Goal: Task Accomplishment & Management: Use online tool/utility

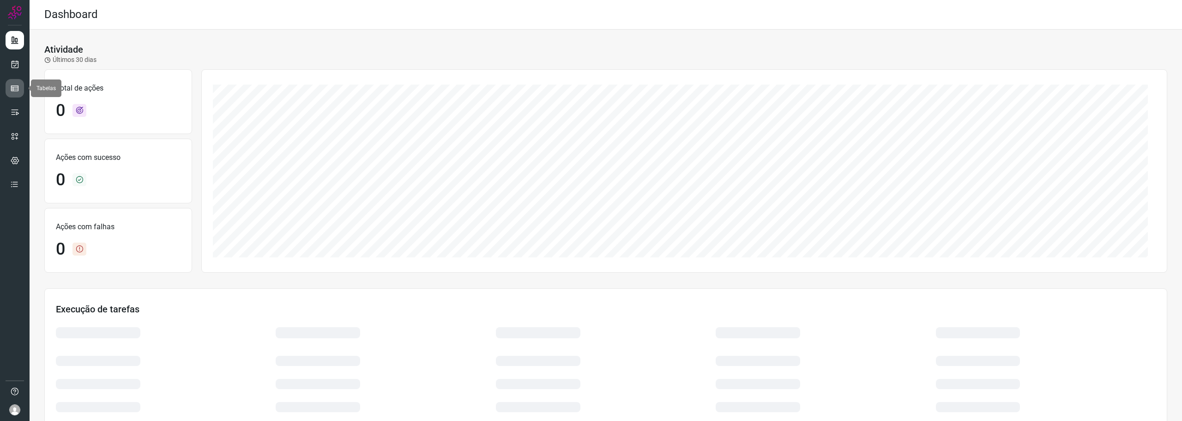
click at [12, 89] on icon at bounding box center [14, 88] width 9 height 9
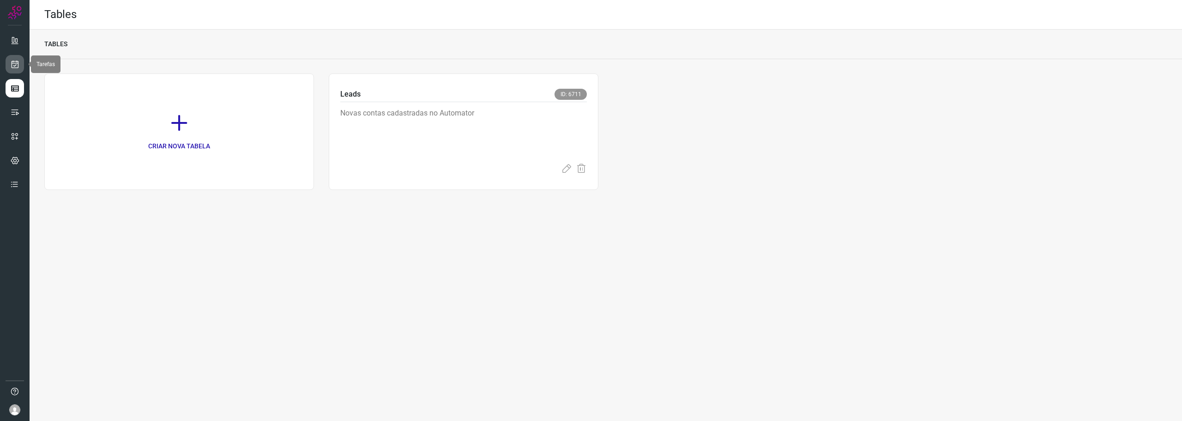
click at [13, 72] on link at bounding box center [15, 64] width 18 height 18
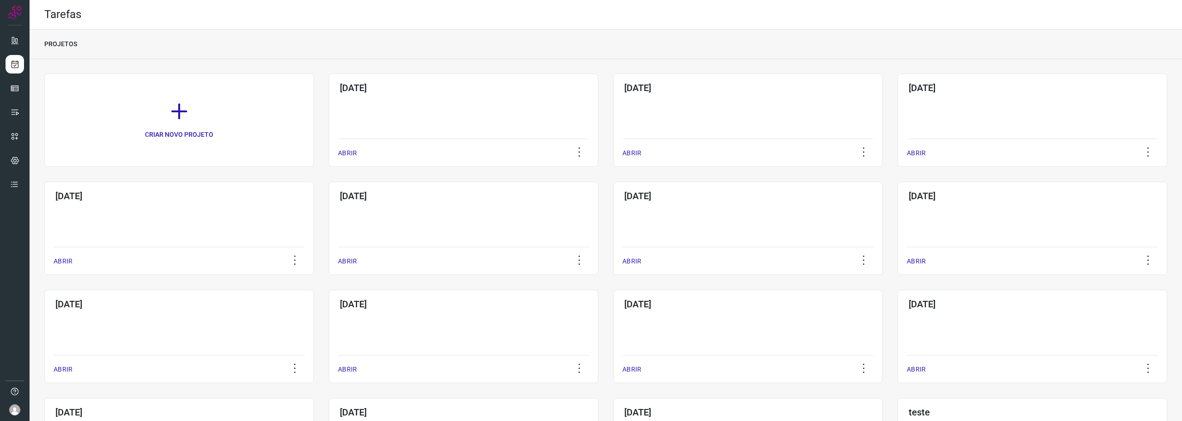
click at [412, 116] on div "[DATE] ABRIR" at bounding box center [464, 119] width 270 height 93
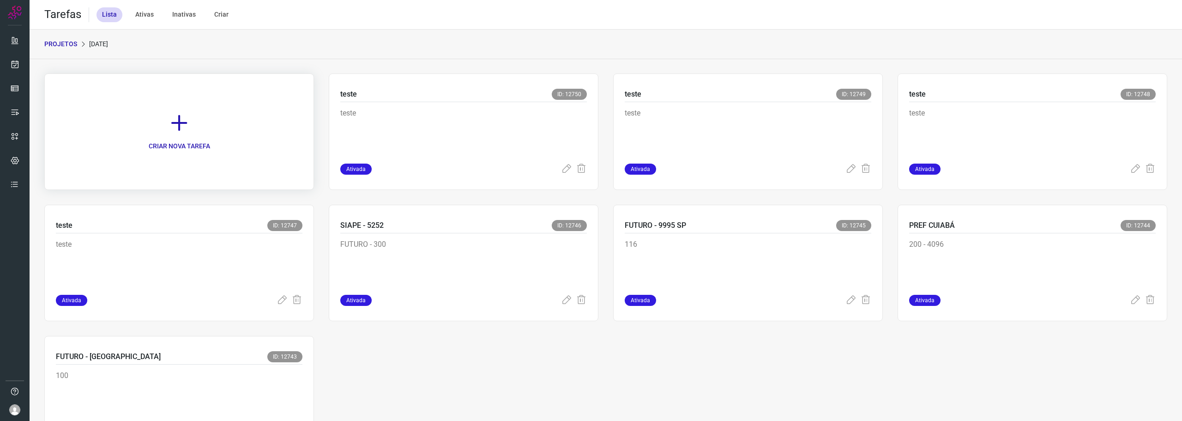
click at [175, 123] on icon at bounding box center [179, 123] width 20 height 20
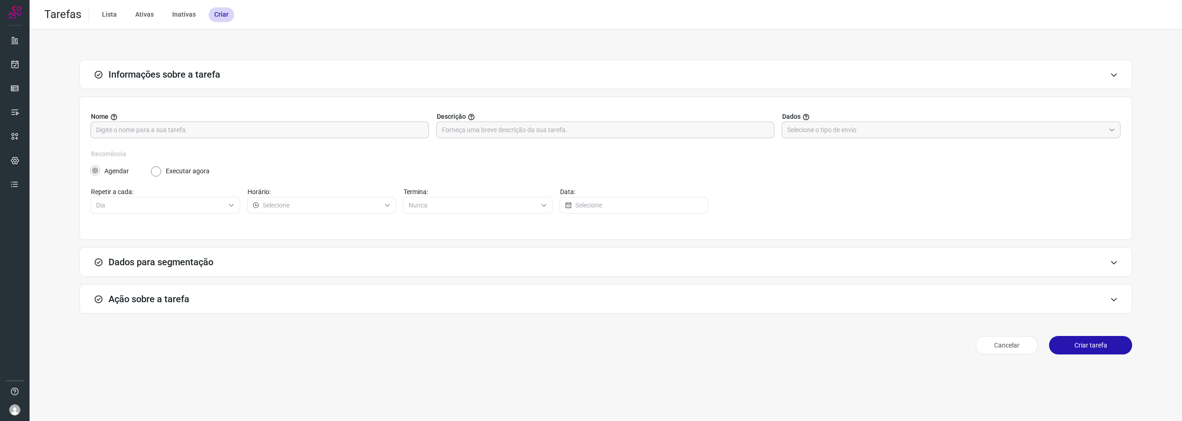
click at [245, 130] on input "text" at bounding box center [259, 130] width 327 height 16
type input "Teste Jho"
click at [863, 125] on input "text" at bounding box center [946, 130] width 318 height 16
drag, startPoint x: 853, startPoint y: 173, endPoint x: 831, endPoint y: 173, distance: 22.2
click at [852, 173] on li "Informar manualmente ou enviar arquivo" at bounding box center [951, 171] width 339 height 16
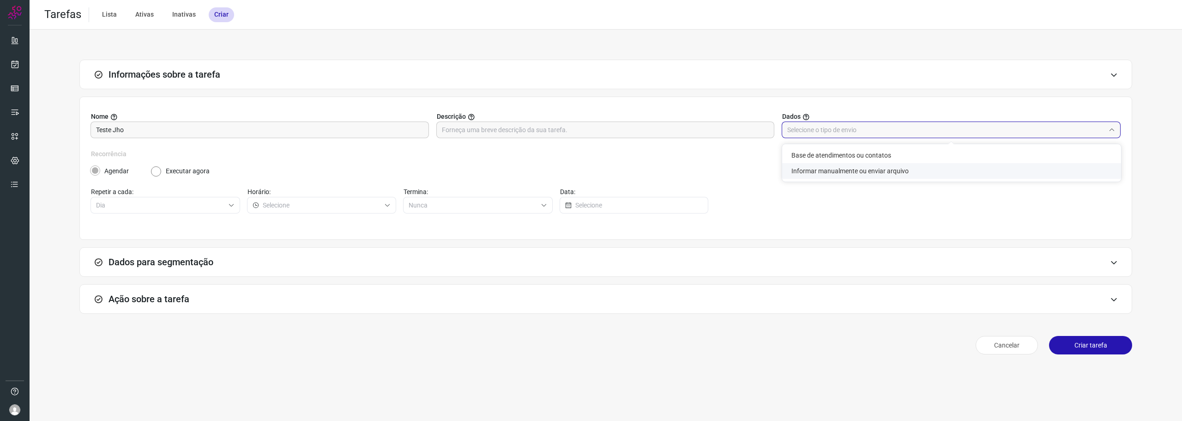
type input "Informar manualmente ou enviar arquivo"
radio input "false"
radio input "true"
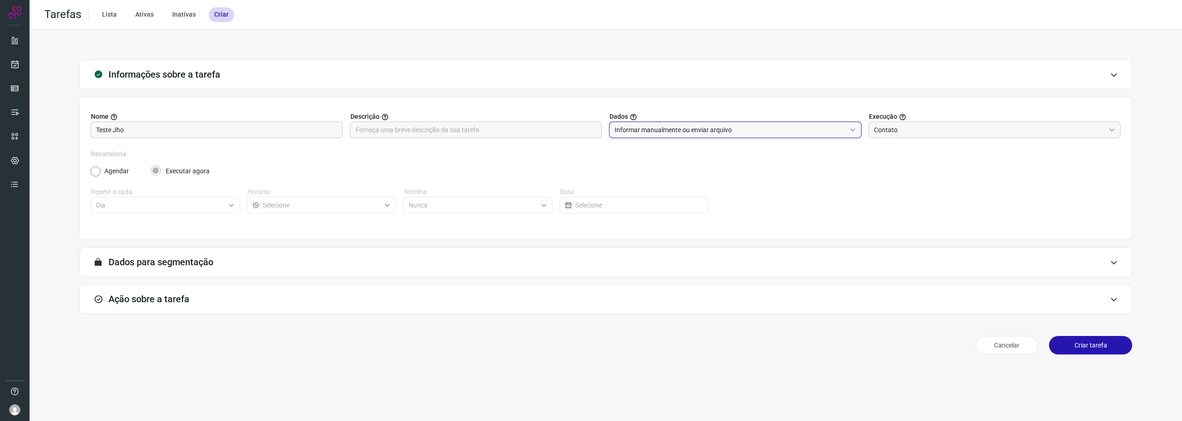
click at [208, 296] on div "Ação sobre a tarefa" at bounding box center [605, 299] width 1053 height 30
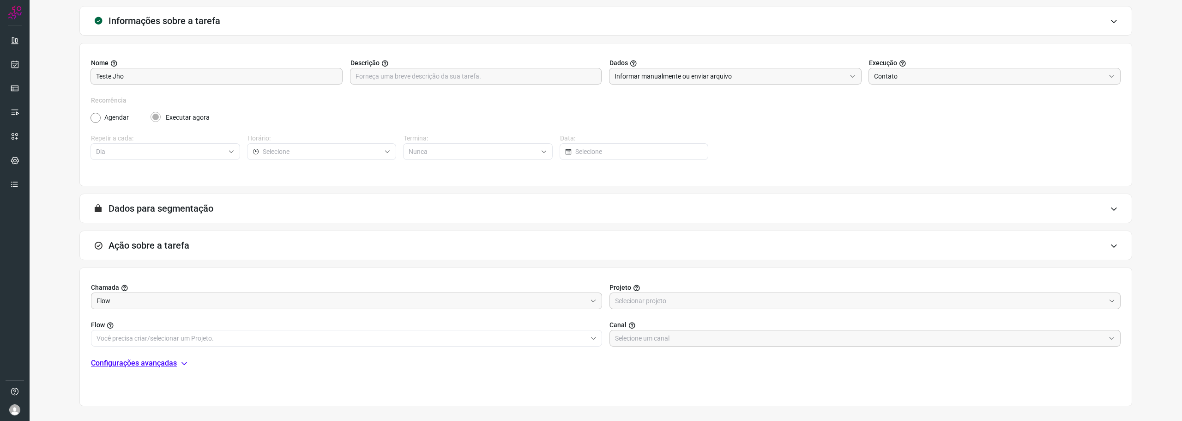
scroll to position [92, 0]
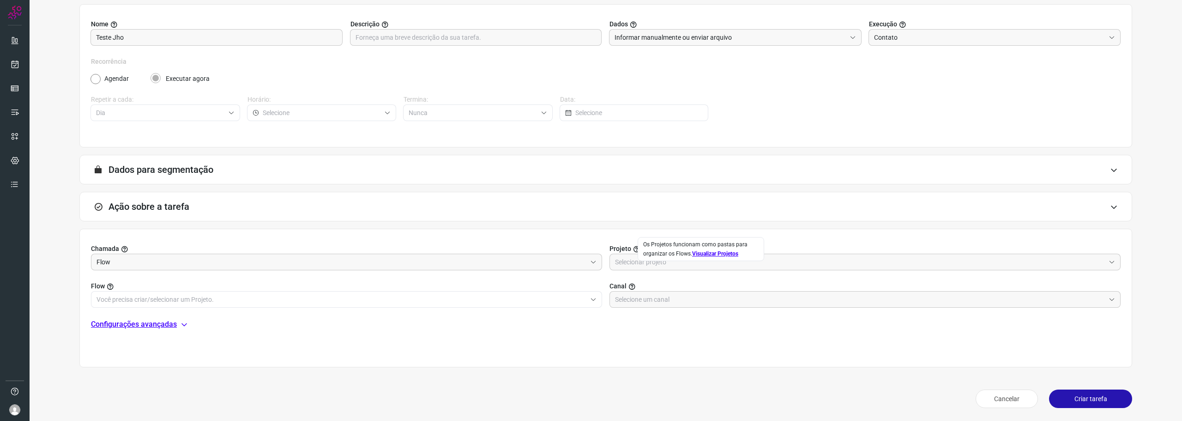
click at [670, 253] on div "Os Projetos funcionam como pastas para organizar os Flows. Visualizar Projetos" at bounding box center [700, 249] width 115 height 18
click at [630, 266] on input "text" at bounding box center [860, 262] width 490 height 16
click at [646, 297] on li "Automator" at bounding box center [859, 303] width 507 height 16
type input "Automator"
click at [395, 300] on input "text" at bounding box center [342, 299] width 490 height 16
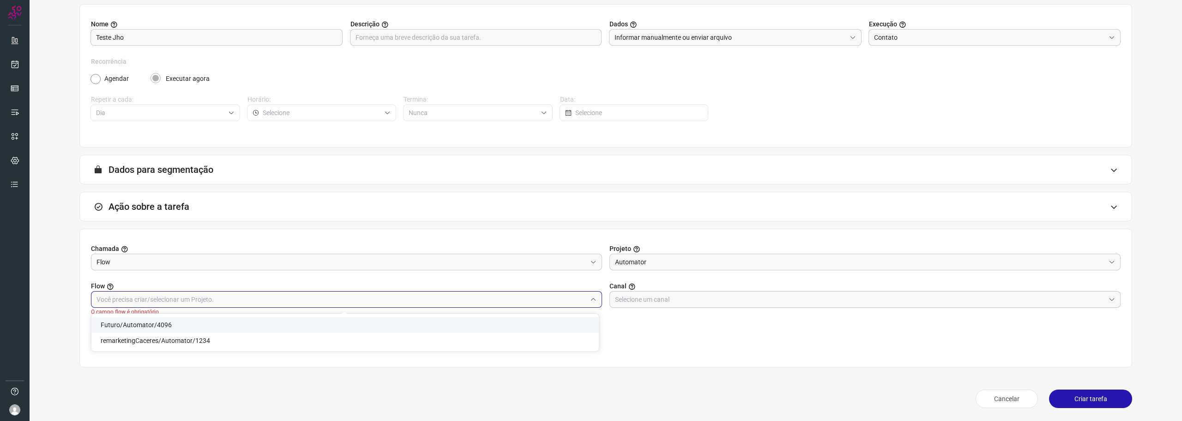
click at [379, 324] on li "Futuro/Automator/4096" at bounding box center [344, 325] width 507 height 16
type input "Futuro/Automator/4096"
click at [667, 301] on input "text" at bounding box center [860, 299] width 490 height 16
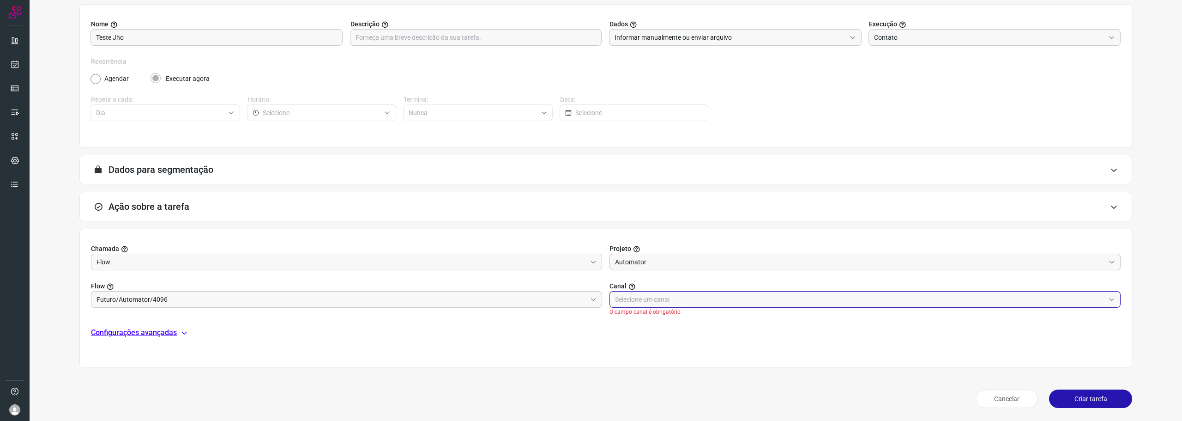
click at [738, 295] on input "text" at bounding box center [860, 299] width 490 height 16
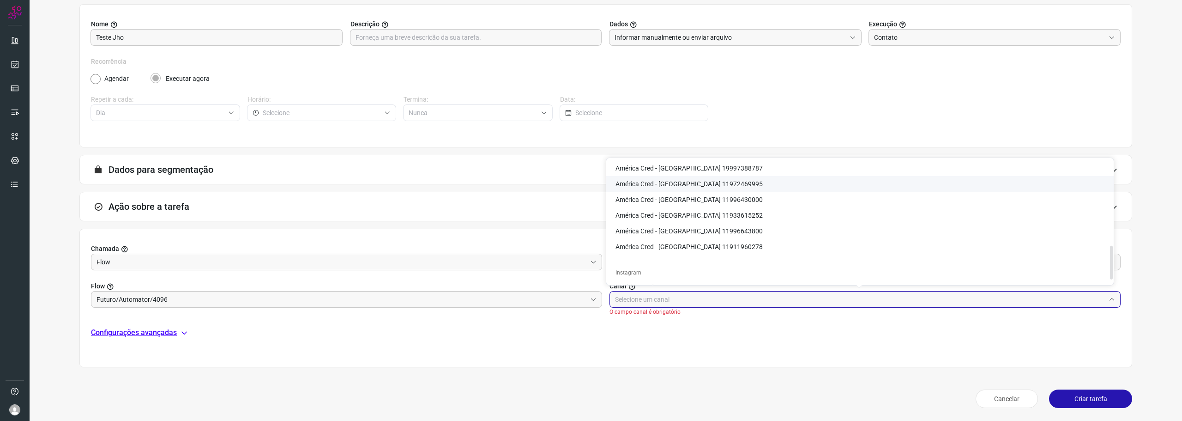
scroll to position [323, 0]
click at [736, 210] on li "América Cred - [GEOGRAPHIC_DATA] 11933615252" at bounding box center [859, 214] width 507 height 16
type input "América Cred - [GEOGRAPHIC_DATA] 11933615252"
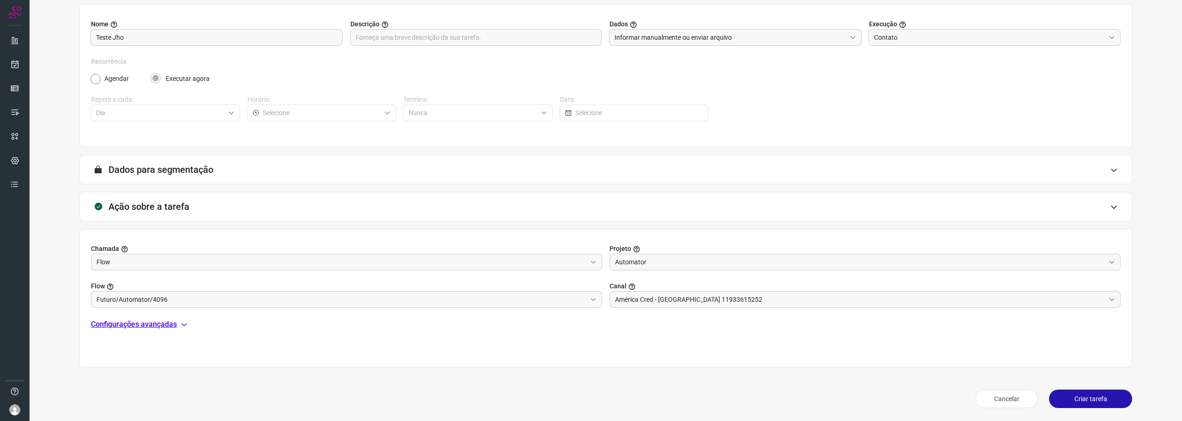
click at [181, 322] on icon at bounding box center [184, 323] width 7 height 7
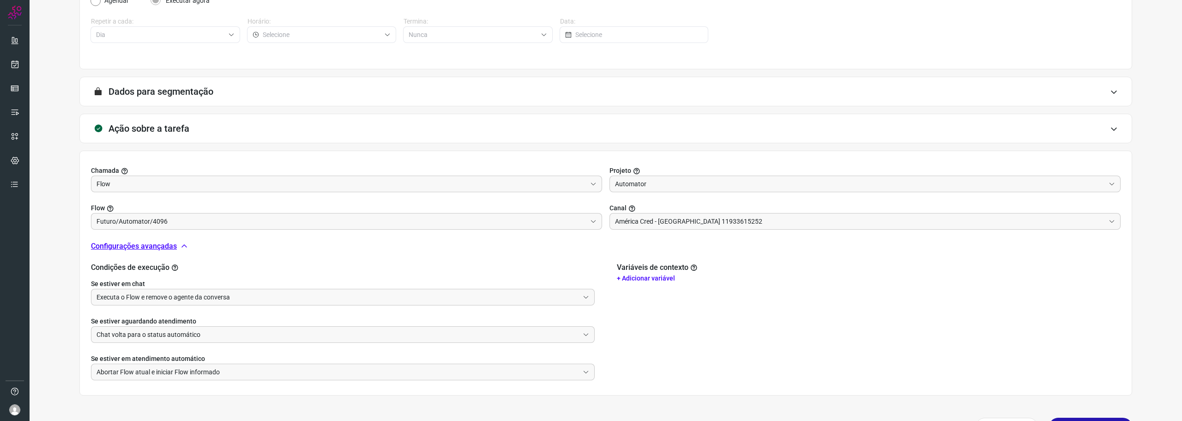
scroll to position [199, 0]
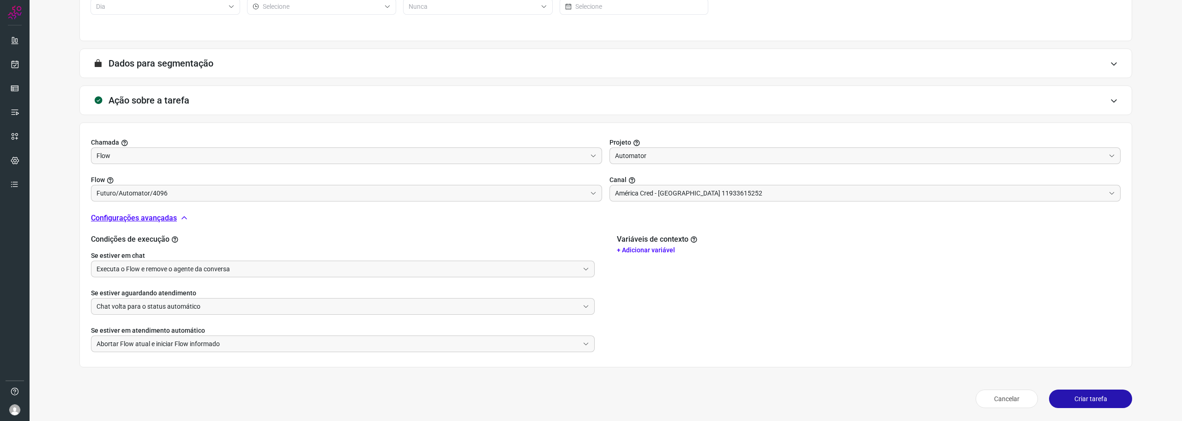
click at [1090, 395] on button "Criar tarefa" at bounding box center [1090, 398] width 83 height 18
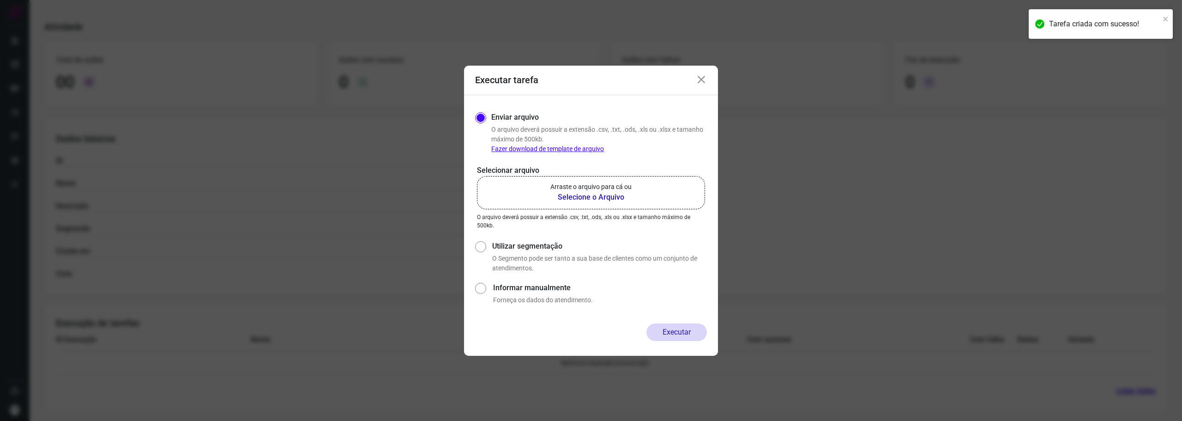
click at [599, 182] on p "Arraste o arquivo para cá ou" at bounding box center [590, 187] width 81 height 10
click at [0, 0] on input "Arraste o arquivo para cá ou Selecione o Arquivo" at bounding box center [0, 0] width 0 height 0
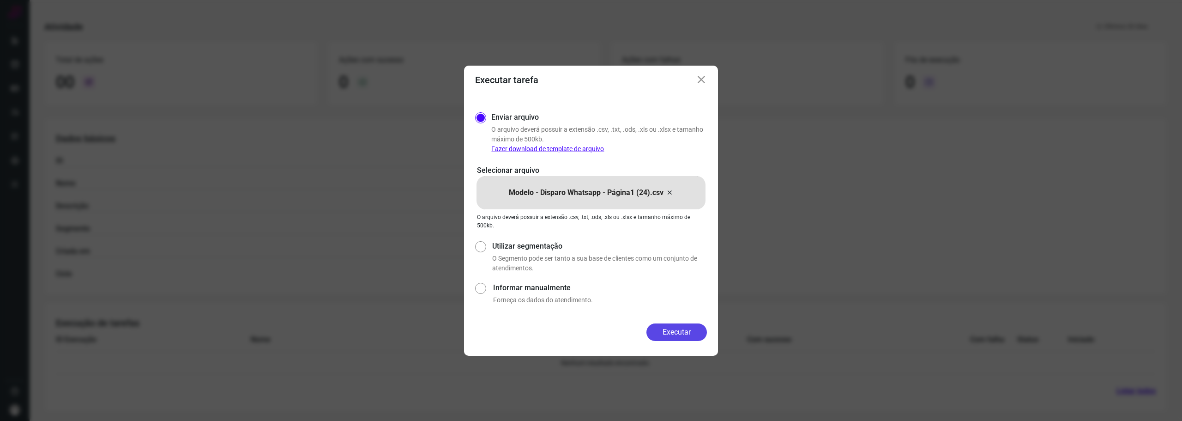
click at [680, 332] on button "Executar" at bounding box center [676, 332] width 60 height 18
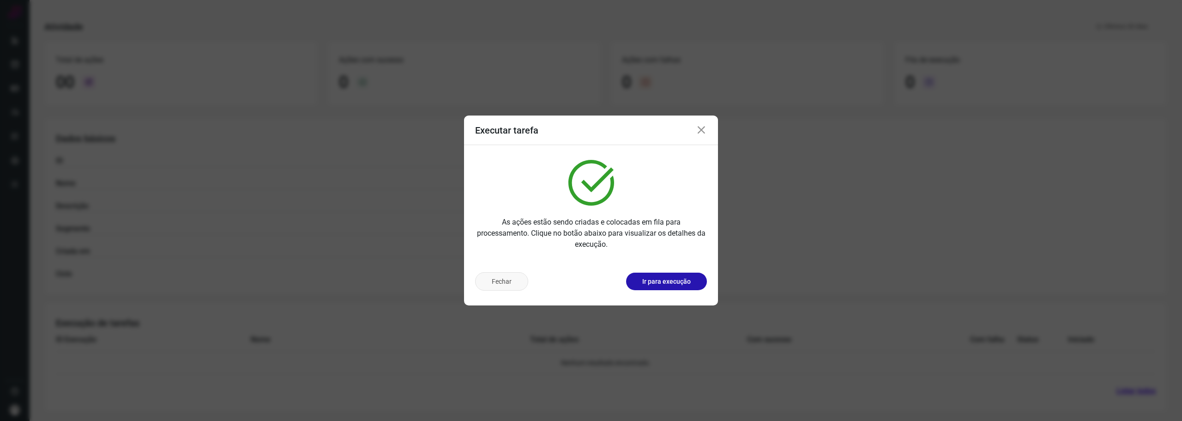
click at [507, 281] on button "Fechar" at bounding box center [501, 281] width 53 height 18
